Goal: Information Seeking & Learning: Understand process/instructions

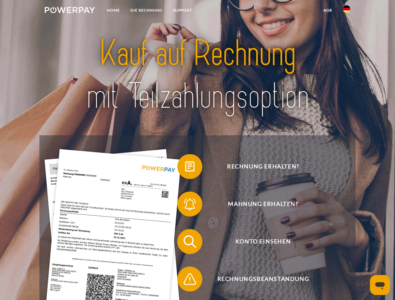
click at [70, 11] on img at bounding box center [70, 10] width 50 height 6
click at [346, 11] on img at bounding box center [347, 9] width 8 height 8
click at [327, 10] on link "agb" at bounding box center [327, 10] width 19 height 11
click at [185, 168] on span at bounding box center [180, 166] width 31 height 31
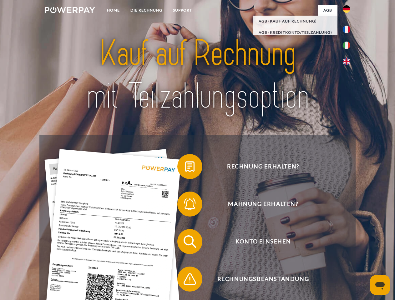
click at [185, 205] on span at bounding box center [180, 204] width 31 height 31
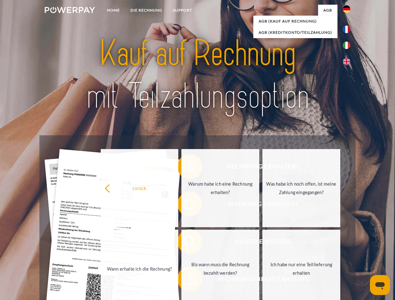
click at [185, 243] on link "Bis wann muss die Rechnung bezahlt werden?" at bounding box center [220, 269] width 78 height 78
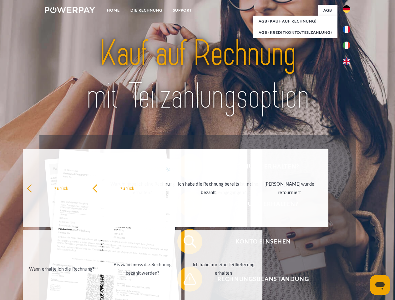
click at [185, 281] on link "Ich habe nur eine Teillieferung erhalten" at bounding box center [224, 269] width 78 height 78
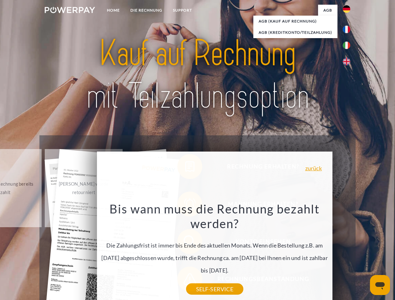
click at [380, 285] on icon "Messaging-Fenster öffnen" at bounding box center [379, 286] width 9 height 8
